Goal: Task Accomplishment & Management: Complete application form

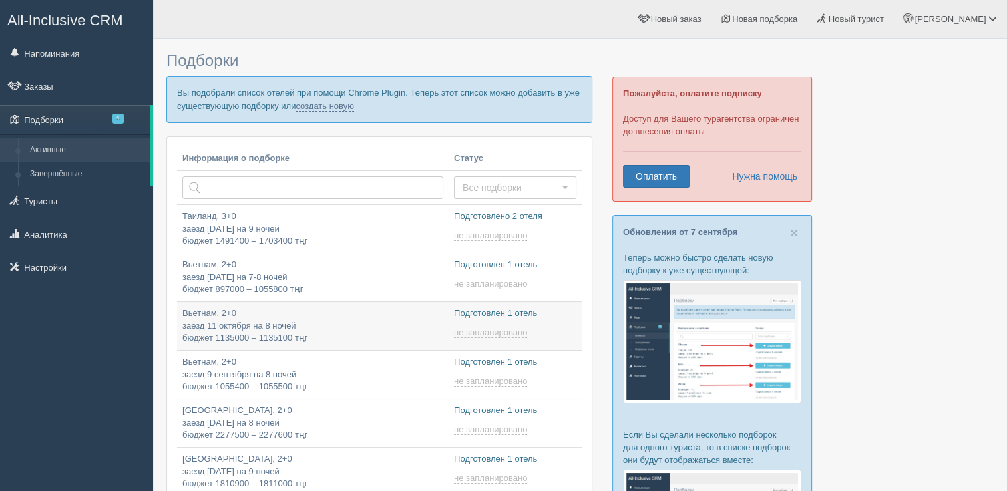
type input "[DATE] 19:50"
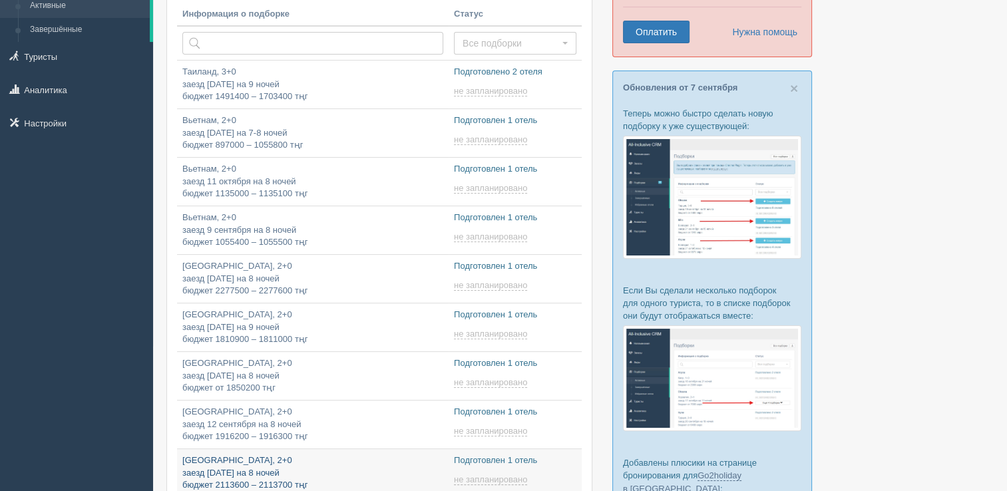
type input "2025-09-09 20:30"
type input "2025-09-09 20:15"
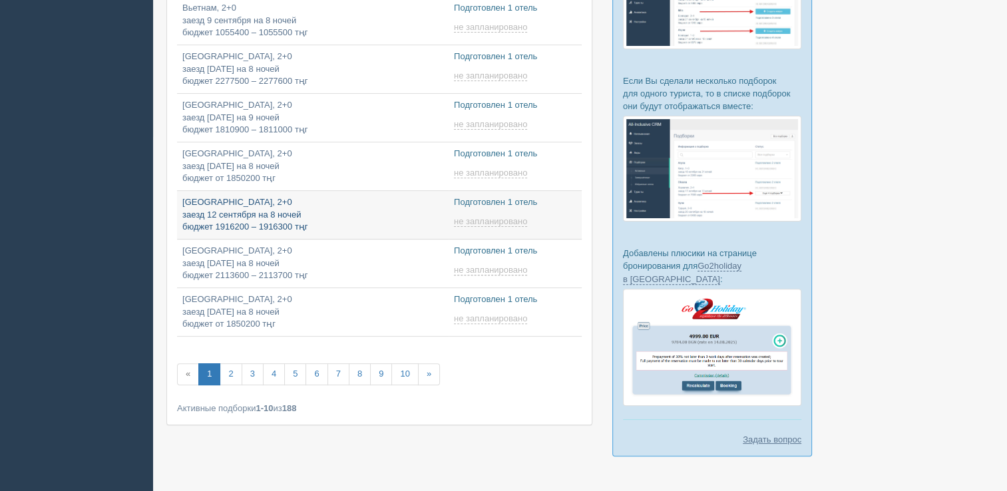
type input "2025-09-09 20:55"
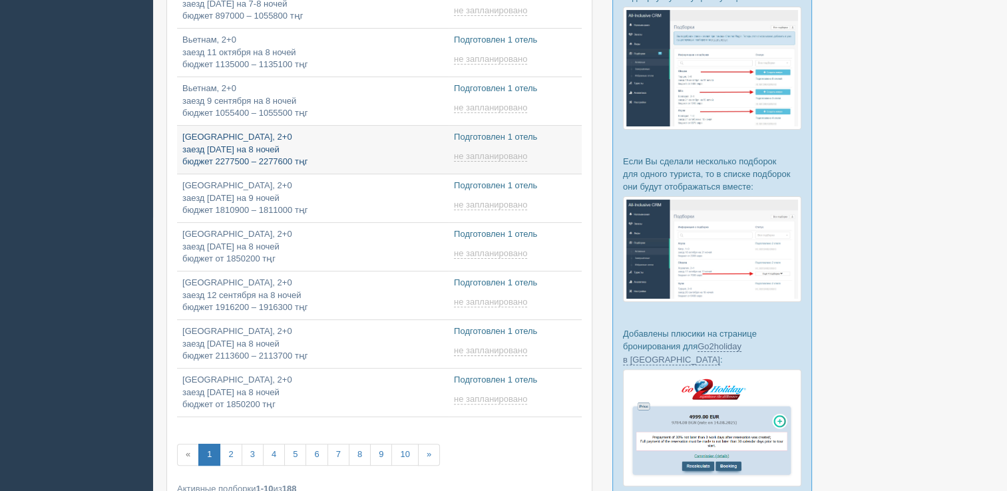
type input "2025-09-09 21:35"
type input "2025-09-09 21:05"
type input "2025-09-09 15:15"
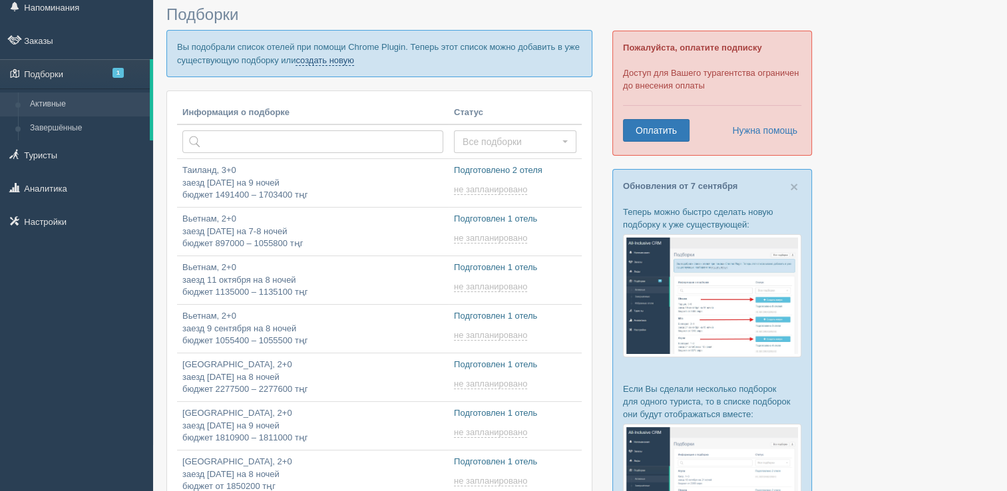
click at [317, 56] on link "создать новую" at bounding box center [324, 60] width 59 height 11
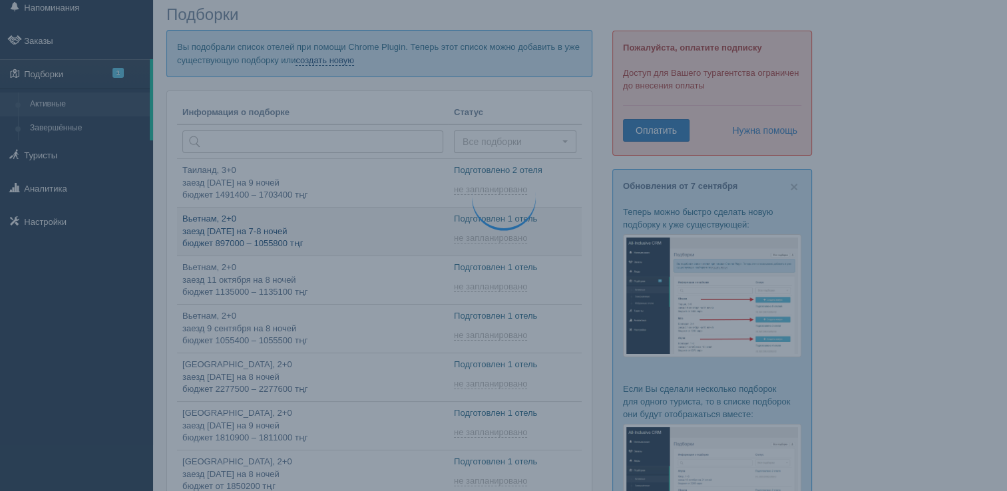
type input "2025-09-09 20:00"
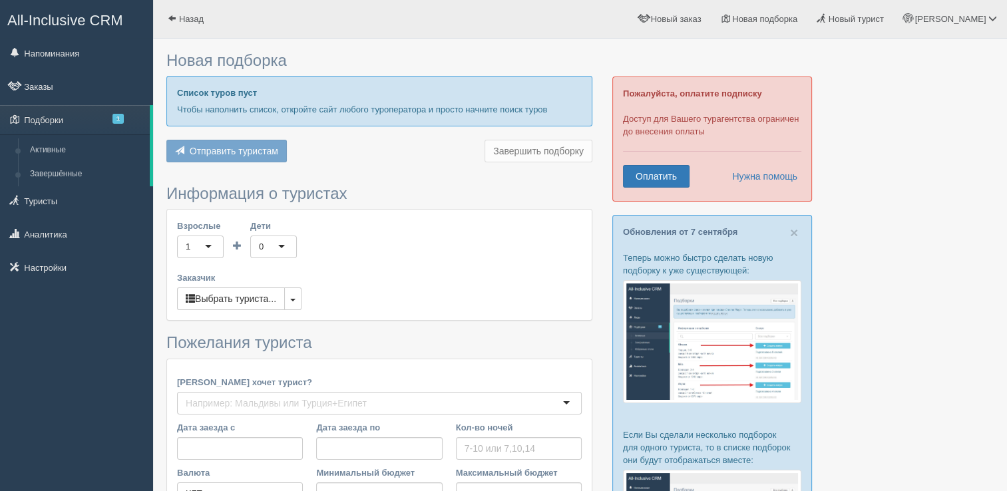
type input "8"
type input "1115200"
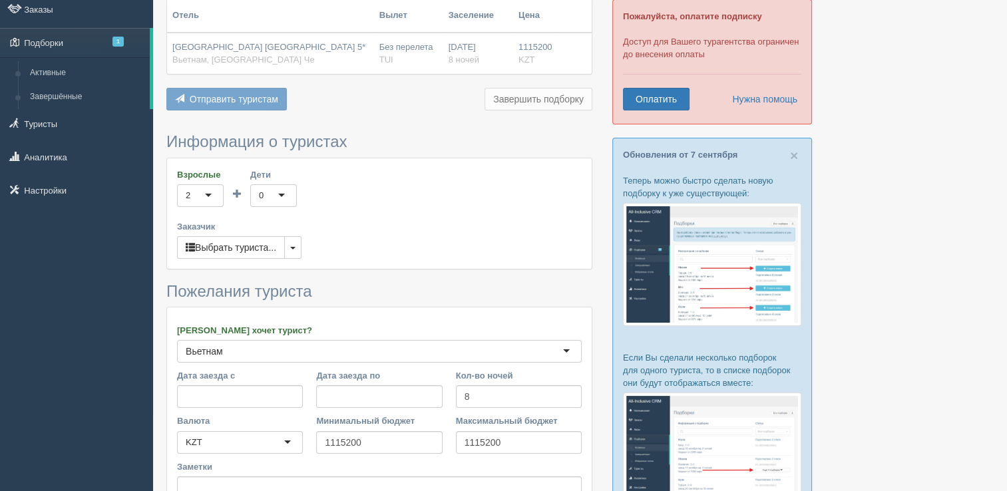
scroll to position [200, 0]
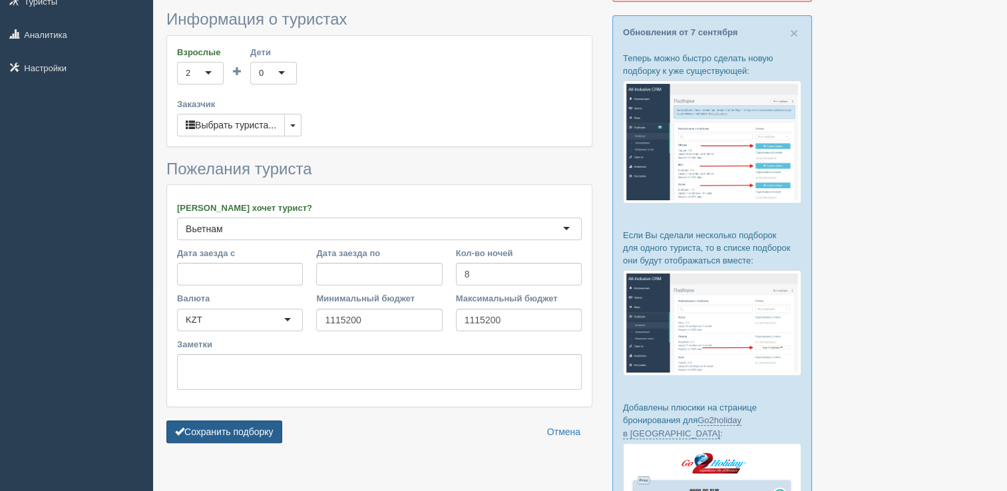
click at [262, 427] on button "Сохранить подборку" at bounding box center [224, 432] width 116 height 23
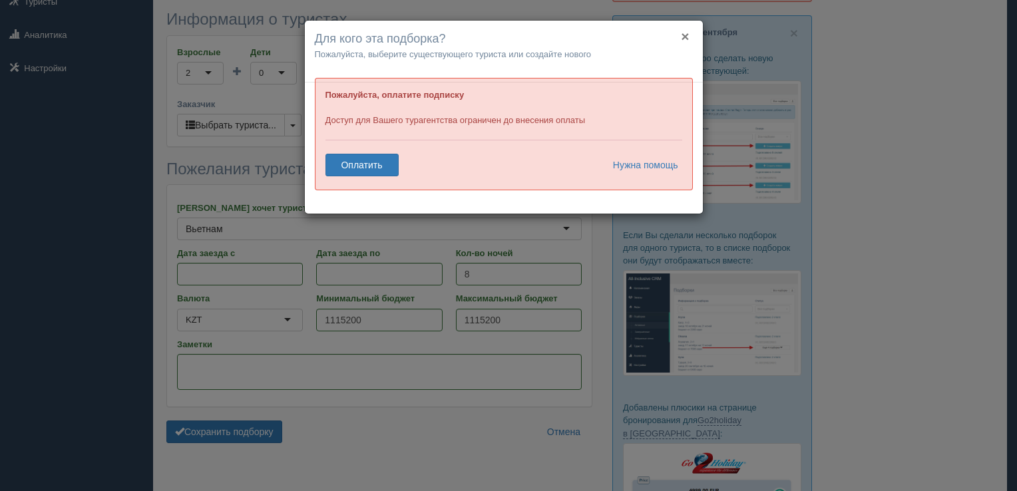
click at [683, 33] on button "×" at bounding box center [685, 36] width 8 height 14
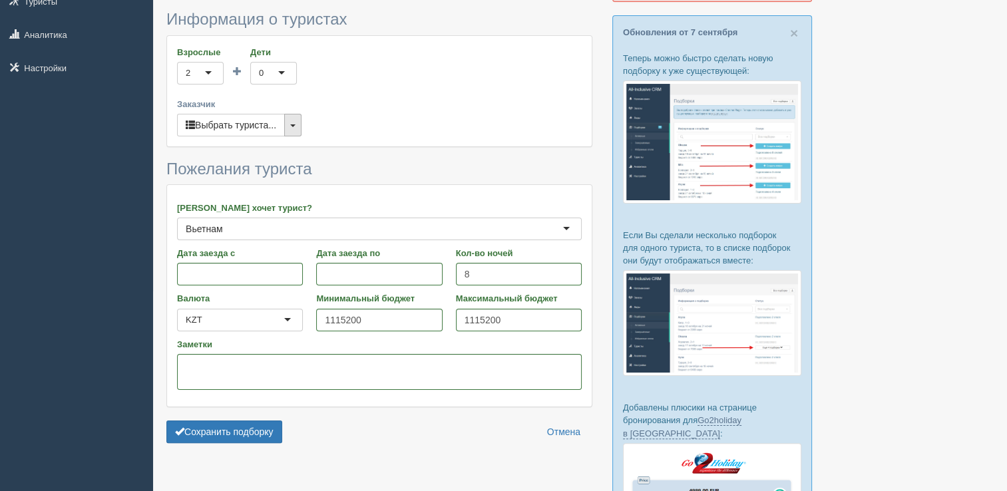
drag, startPoint x: 301, startPoint y: 133, endPoint x: 295, endPoint y: 127, distance: 8.0
click at [298, 130] on button "button" at bounding box center [292, 125] width 17 height 23
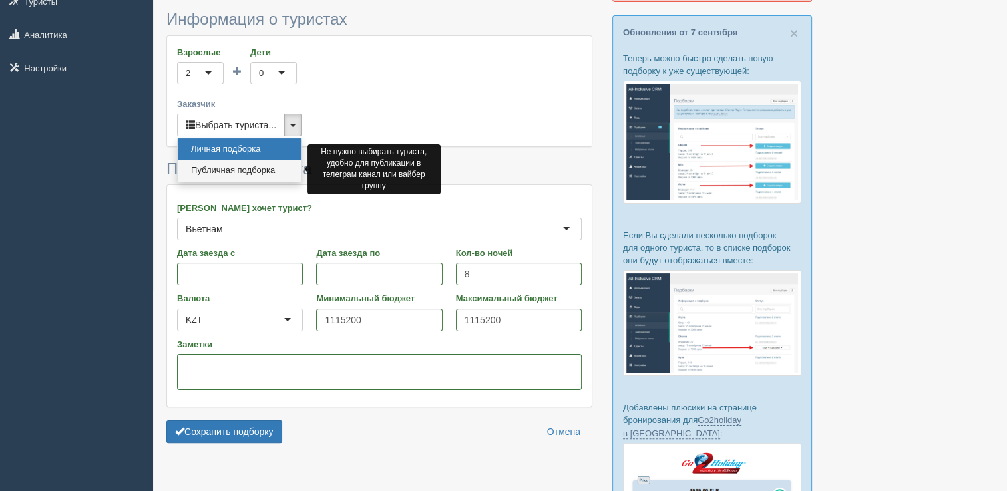
click at [257, 172] on link "Публичная подборка" at bounding box center [239, 171] width 123 height 22
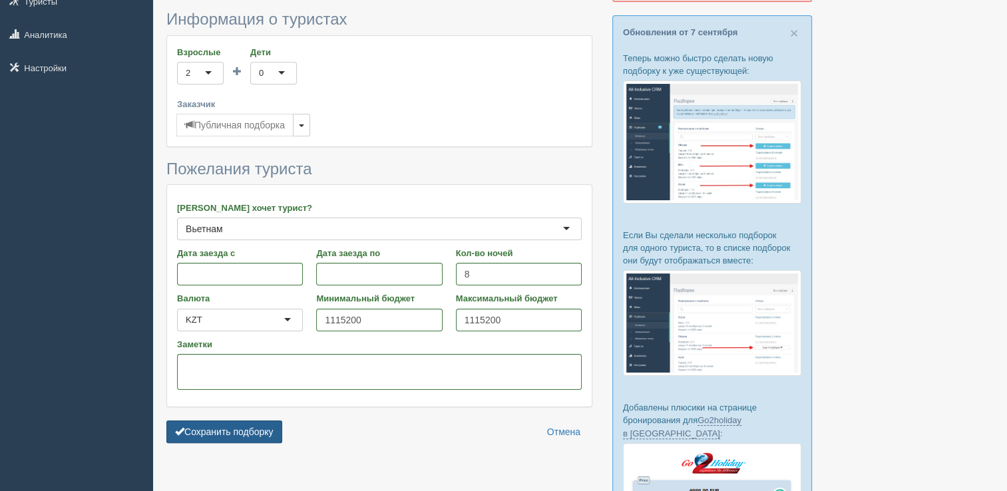
click at [208, 435] on button "Сохранить подборку" at bounding box center [224, 432] width 116 height 23
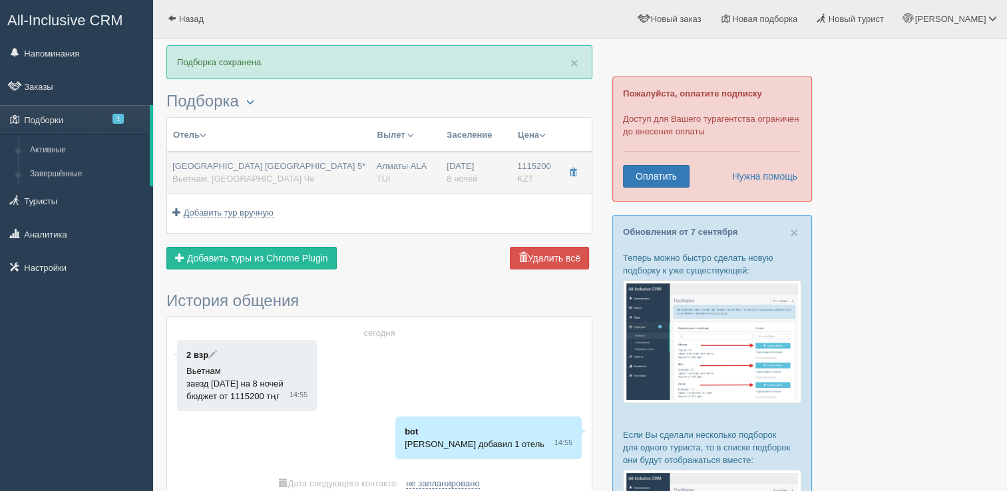
click at [293, 177] on div "Vinpearl Resort & Spa Nha Trang Bay 5* Вьетнам, Остров Хон Че" at bounding box center [268, 172] width 193 height 25
type input "Vinpearl Resort & Spa Nha Trang Bay 5*"
type input "Вьетнам"
type input "Остров Хон Че"
type input "1115200.00"
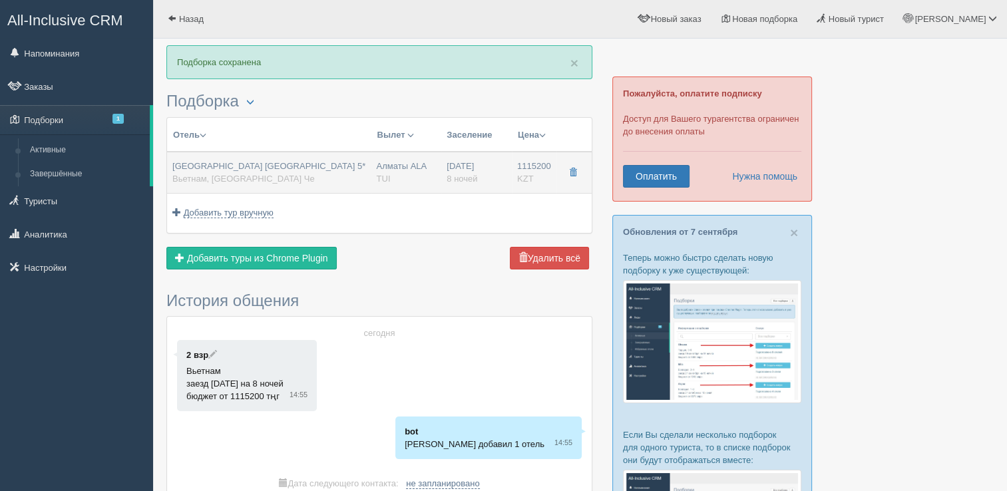
type input "Алматы ALA"
type input "Нячанг Камрань CXR"
type input "23:00"
type input "08:30"
type input "SCAT"
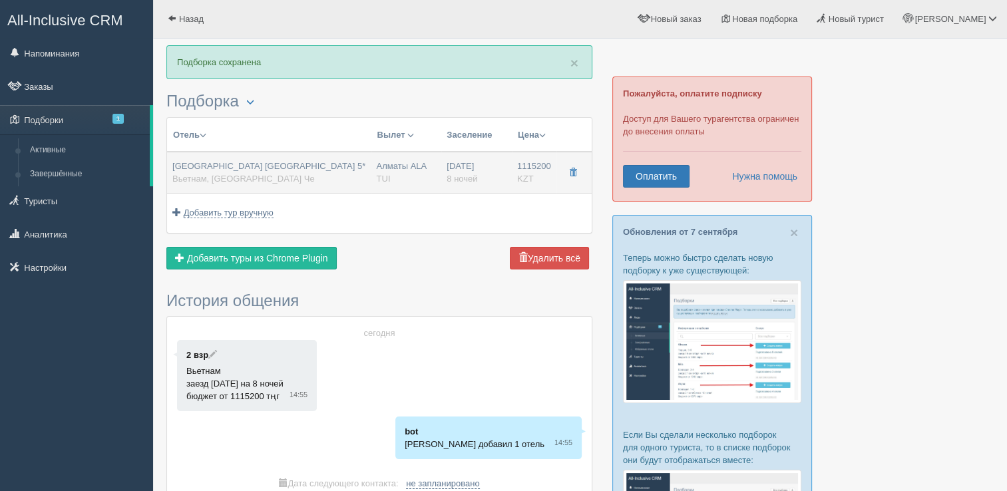
type input "10:30"
type input "15:30"
type input "8"
type input "Deluxe"
type input "Half Board"
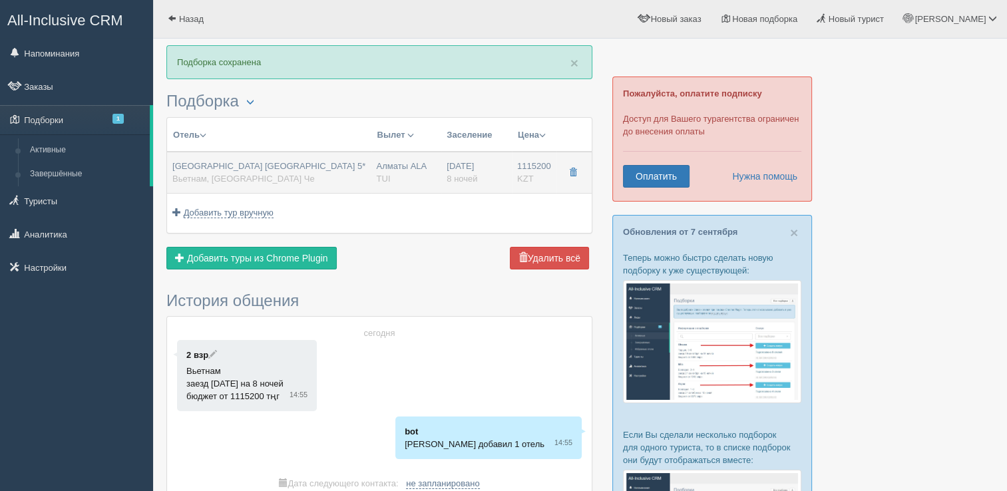
type input "TUI"
type input "https://newb2b.fstravel.com/hotel/662108"
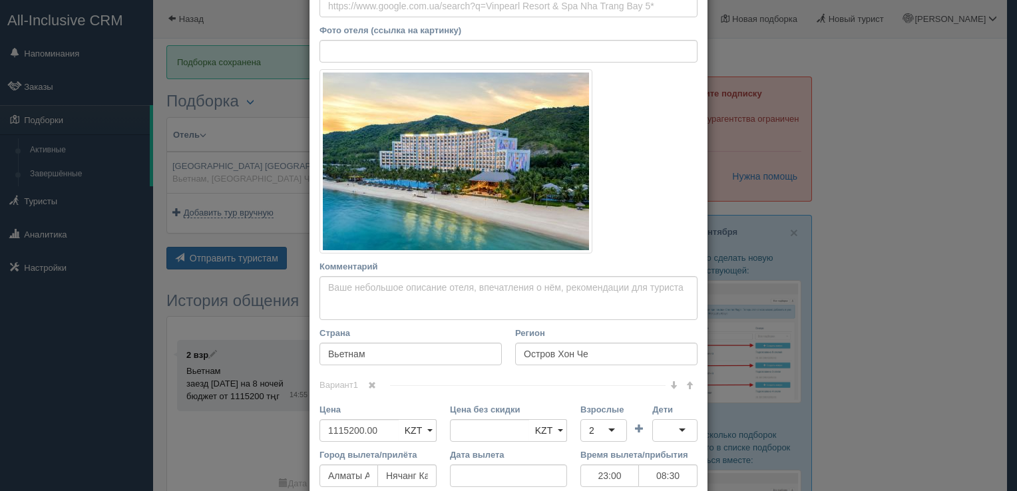
scroll to position [375, 0]
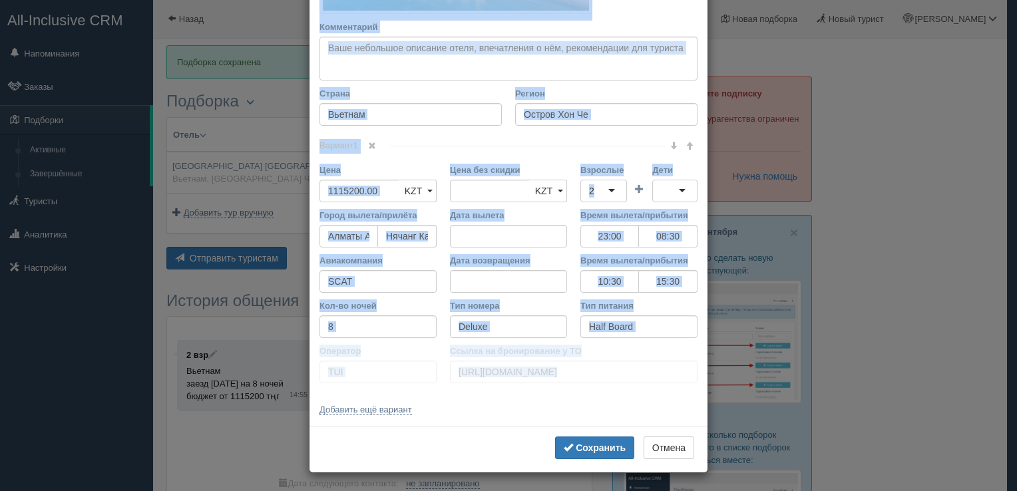
drag, startPoint x: 314, startPoint y: 73, endPoint x: 592, endPoint y: 395, distance: 425.6
click at [592, 395] on div "Название отеля Vinpearl Resort & Spa Nha Trang Bay 5* Ссылка на отель для турис…" at bounding box center [508, 55] width 398 height 742
copy div "Название отеля Ссылка на отель для туриста Фото отеля (ссылка на картинку) Не у…"
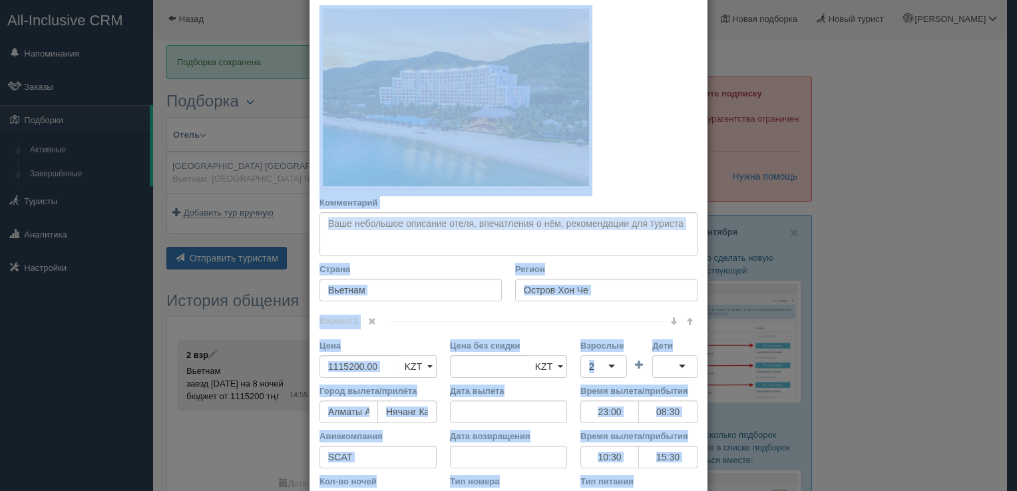
scroll to position [175, 0]
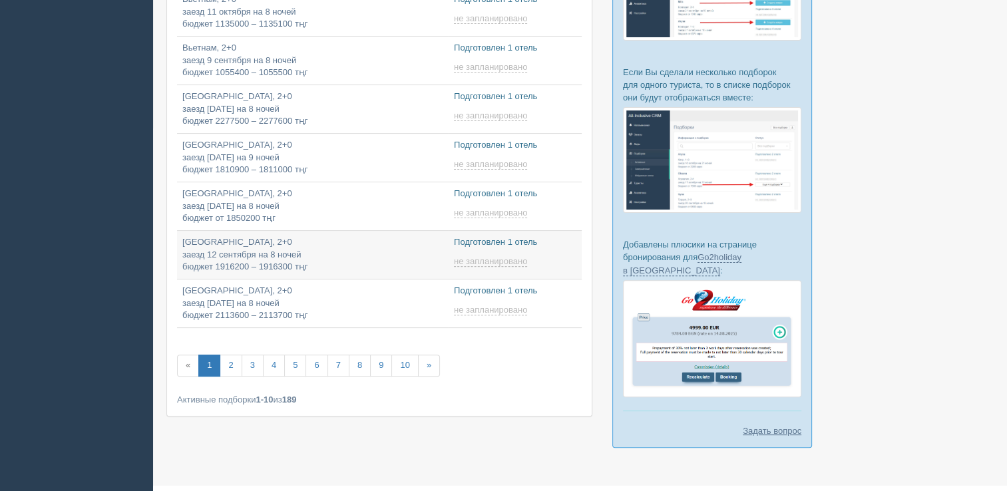
type input "2025-09-09 20:55"
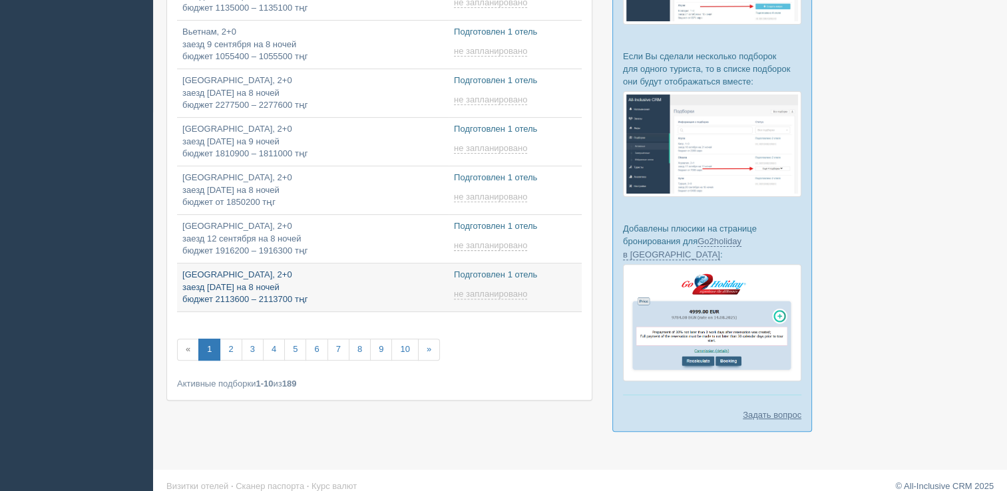
type input "2025-09-09 20:30"
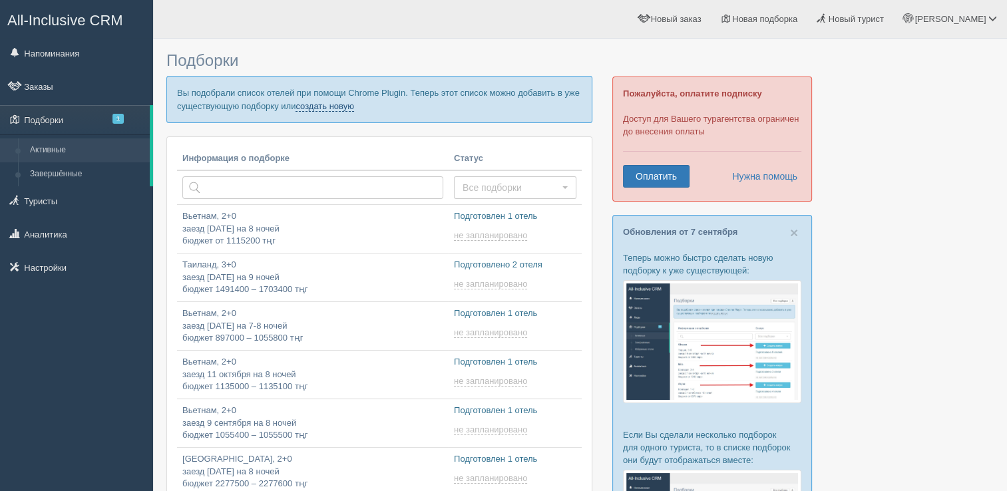
click at [325, 106] on link "создать новую" at bounding box center [324, 106] width 59 height 11
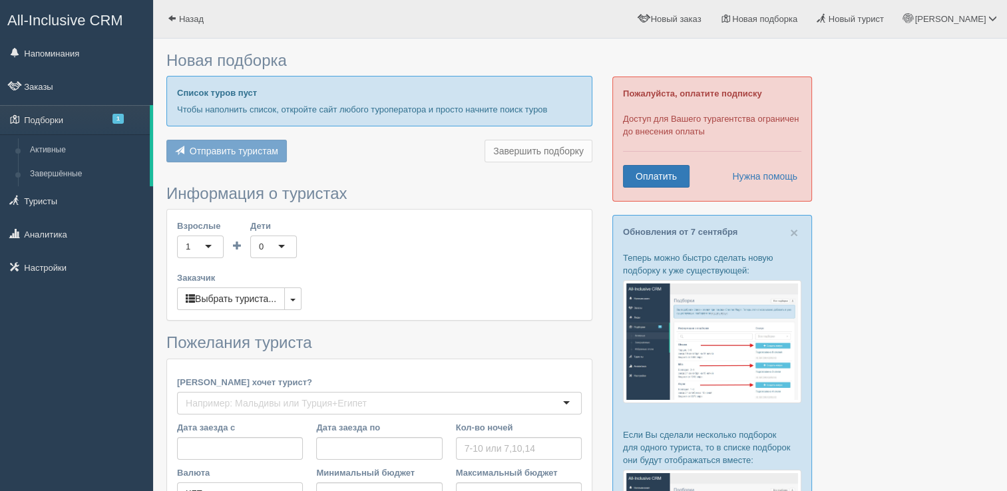
type input "10"
type input "1235500"
type input "1235600"
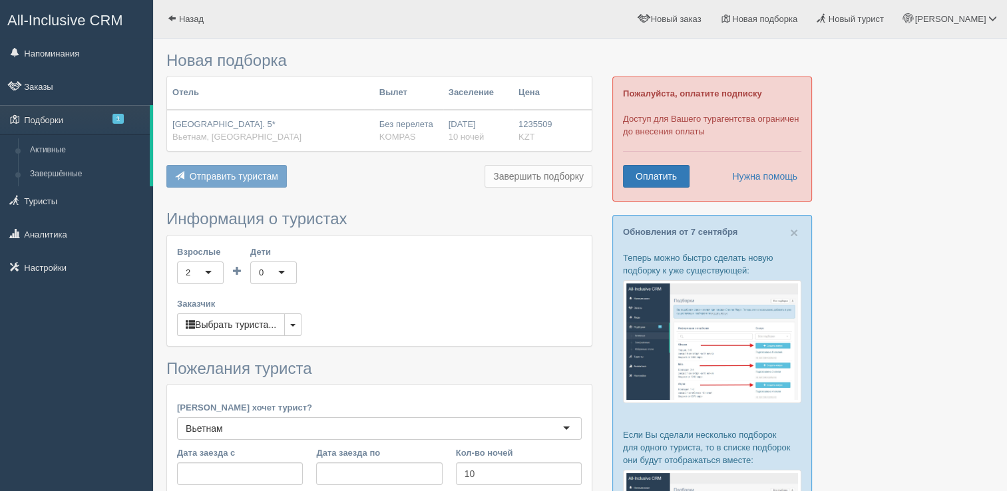
scroll to position [200, 0]
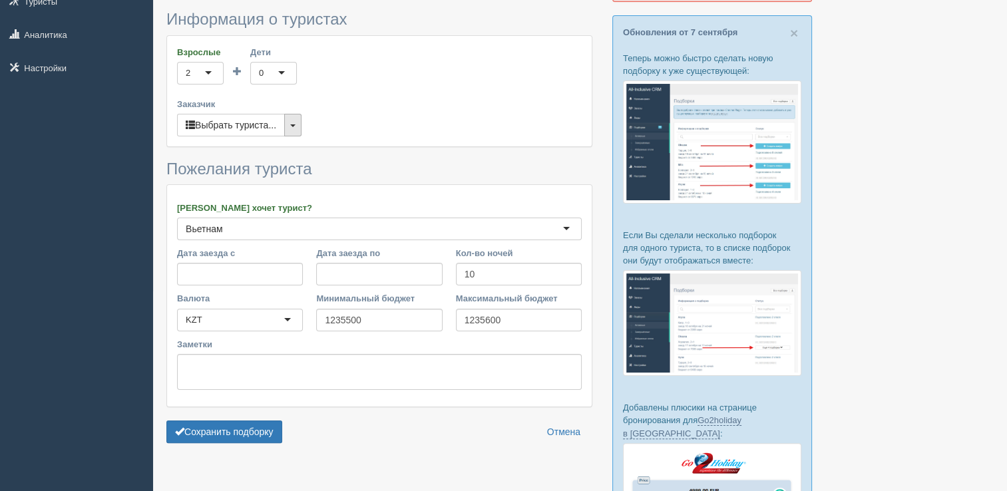
click at [289, 131] on button "button" at bounding box center [292, 125] width 17 height 23
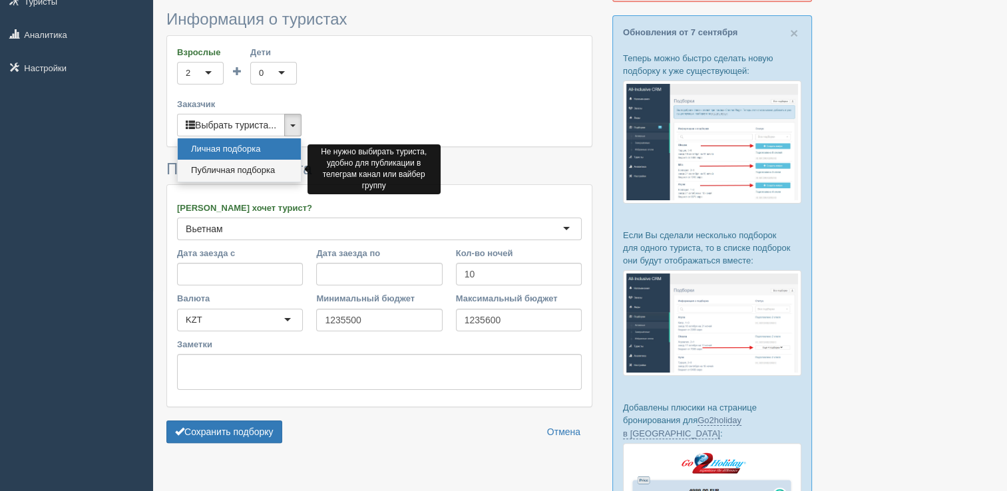
click at [230, 169] on link "Публичная подборка" at bounding box center [239, 171] width 123 height 22
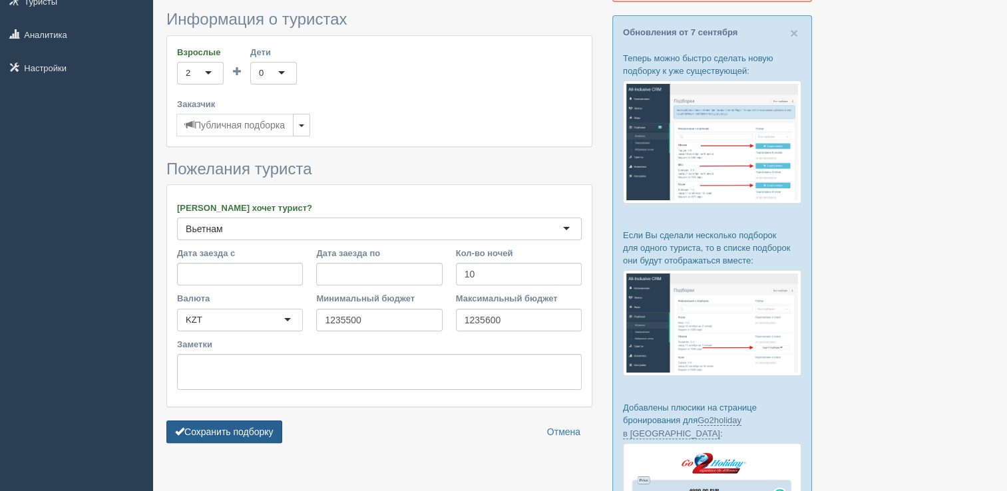
click at [221, 438] on button "Сохранить подборку" at bounding box center [224, 432] width 116 height 23
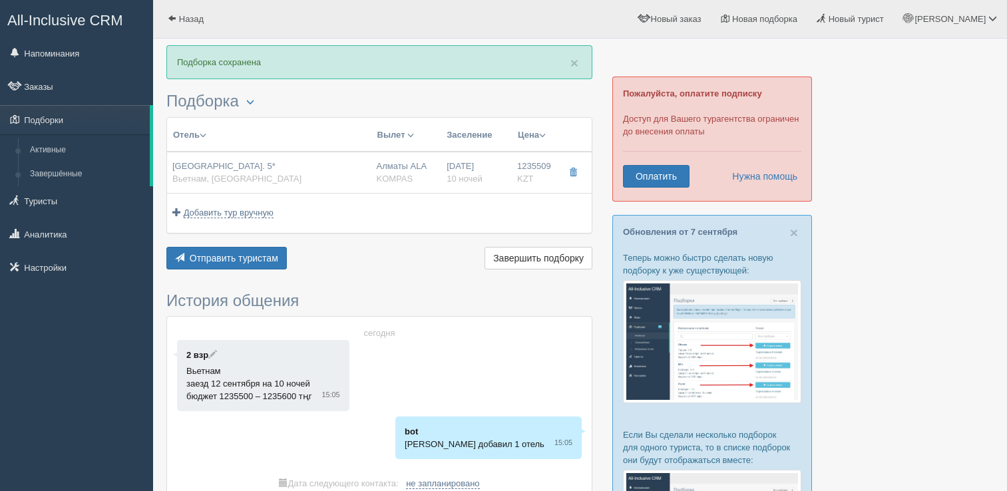
click at [401, 174] on span "KOMPAS" at bounding box center [395, 179] width 37 height 10
type input "[GEOGRAPHIC_DATA]. 5*"
type input "Вьетнам"
type input "Нячанг"
type input "1235509.00"
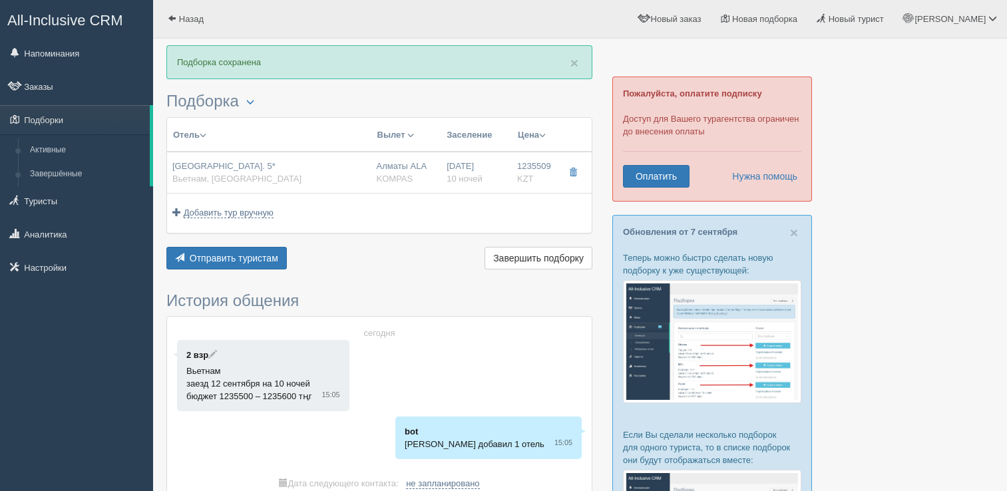
type input "Алматы ALA"
type input "Нячанг Камрань CXR"
type input "23:25"
type input "09:20"
type input "Air Astana"
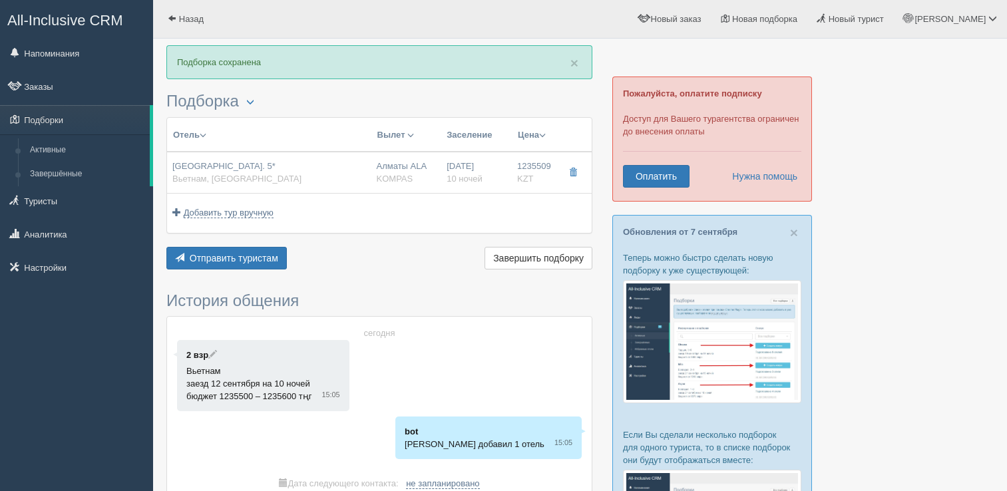
type input "10:50"
type input "16:45"
type input "10"
type input "DELUXE SEA VIEW"
type input "AI"
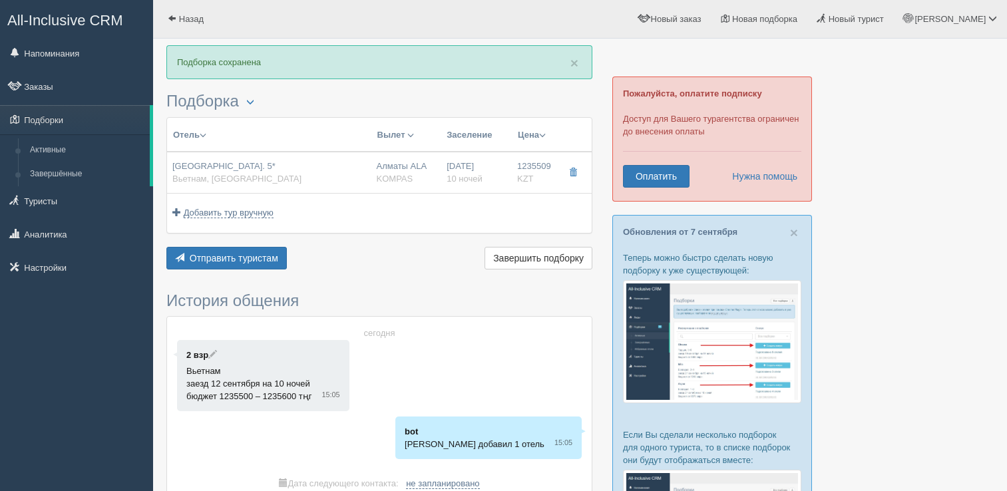
type input "KOMPAS"
type input "[URL][DOMAIN_NAME]"
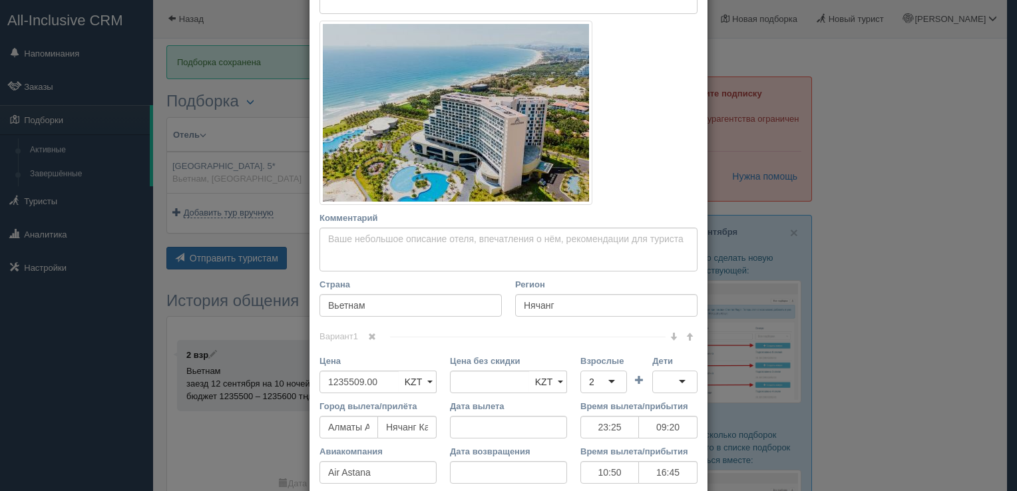
scroll to position [375, 0]
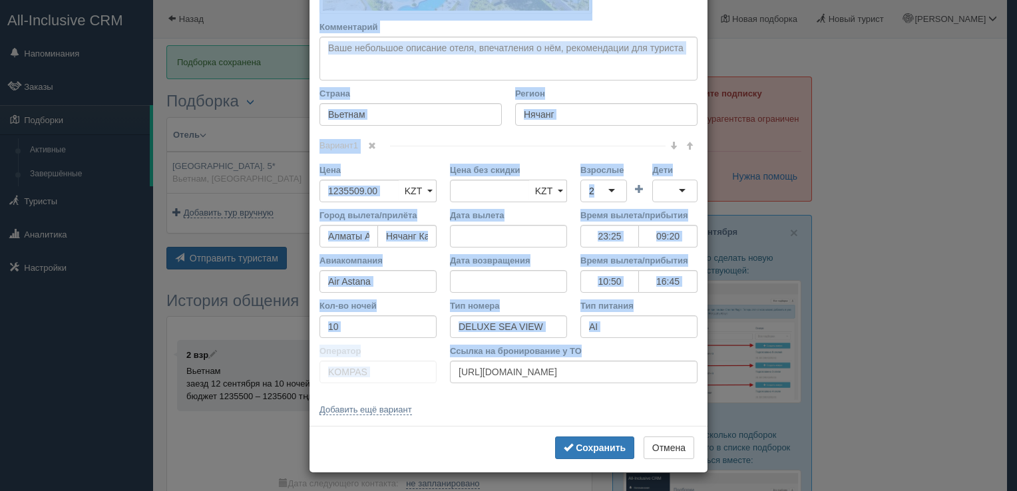
drag, startPoint x: 312, startPoint y: 69, endPoint x: 595, endPoint y: 389, distance: 426.6
click at [594, 389] on div "Название отеля [GEOGRAPHIC_DATA]. 5* Ссылка на отель для туриста Фото отеля (сс…" at bounding box center [508, 55] width 398 height 742
copy div "Loremips dolor Sitame co adipi eli seddoei Temp incid (utlabo et dolorema) Al e…"
